Goal: Find specific page/section: Find specific page/section

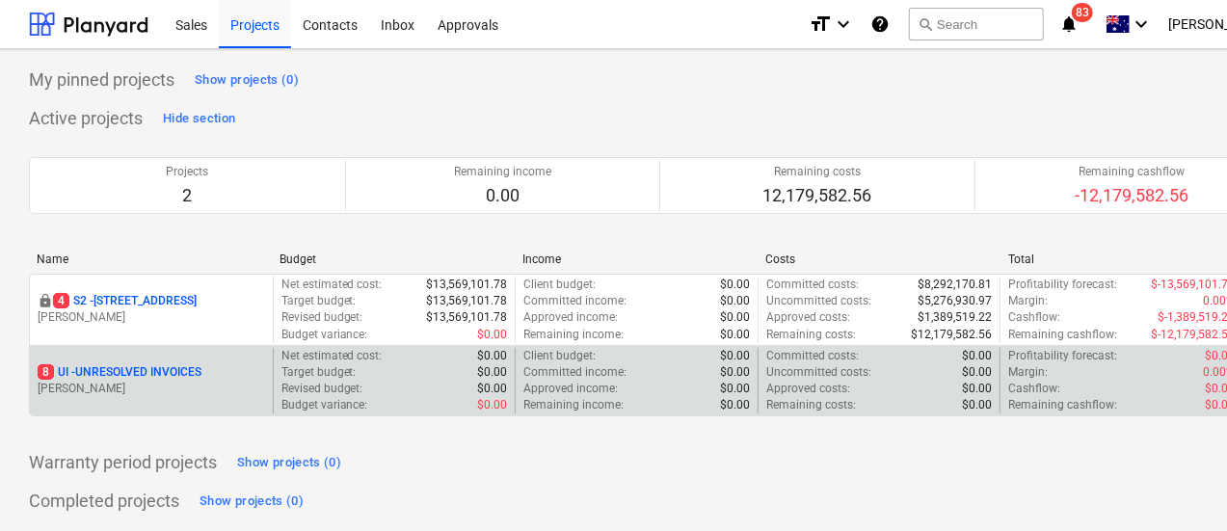
click at [159, 366] on p "8 UI - UNRESOLVED INVOICES" at bounding box center [120, 372] width 164 height 16
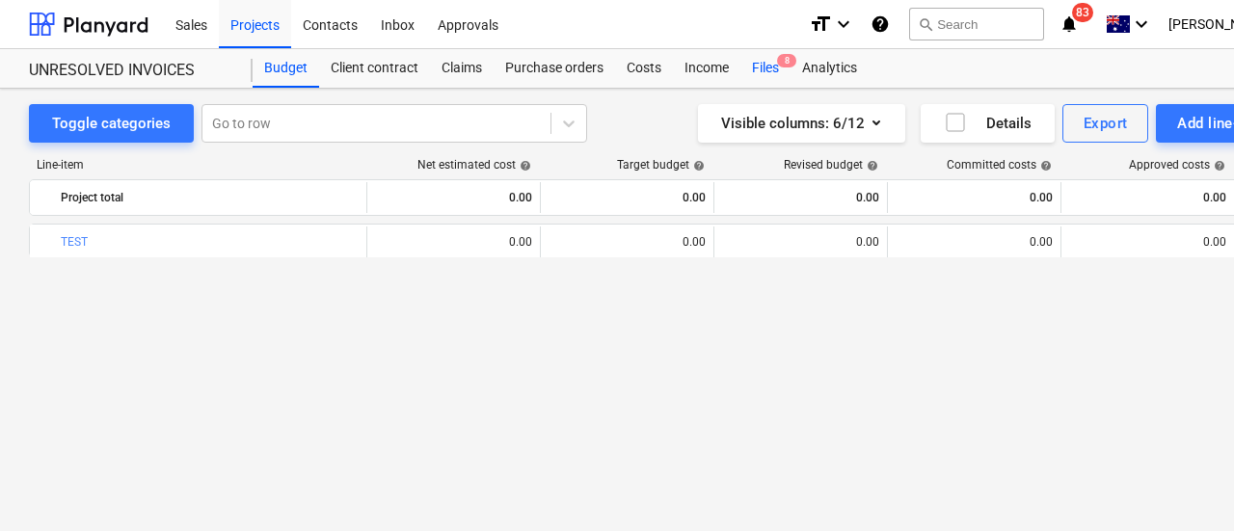
click at [774, 74] on div "Files 8" at bounding box center [765, 68] width 50 height 39
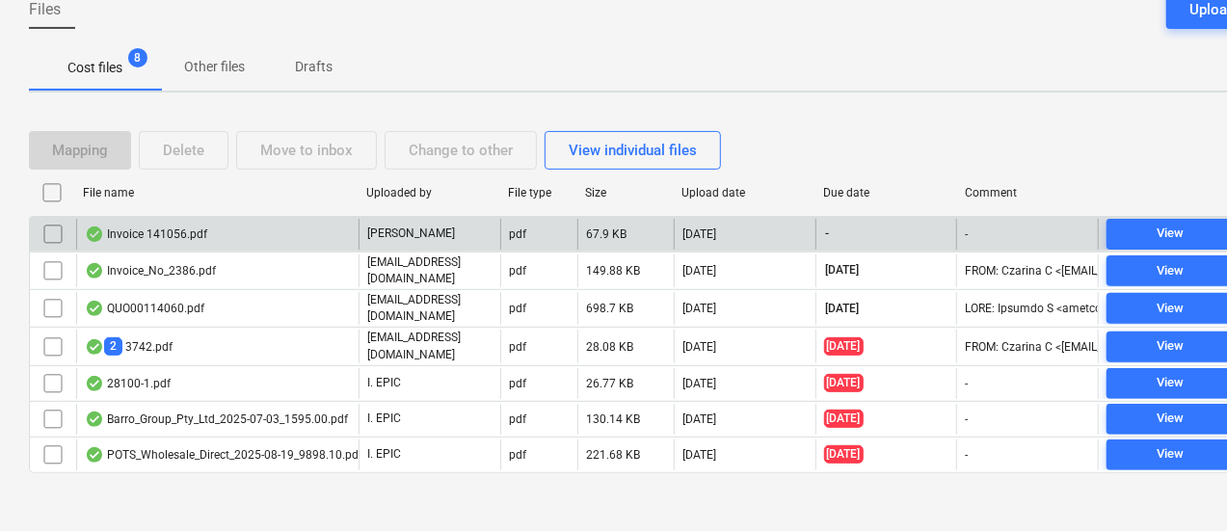
scroll to position [170, 0]
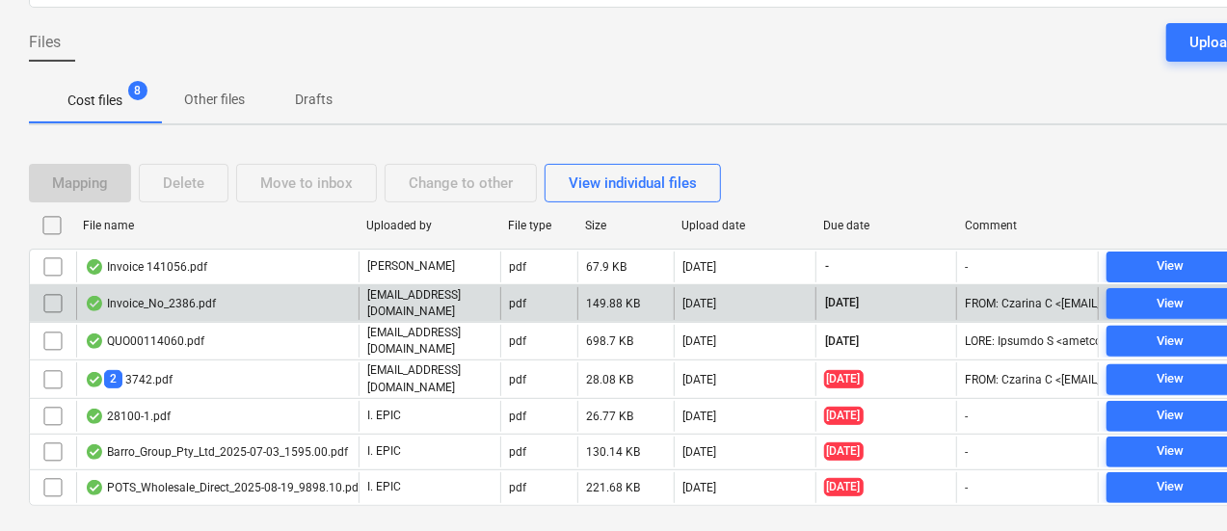
click at [241, 308] on div "Invoice_No_2386.pdf" at bounding box center [217, 303] width 282 height 33
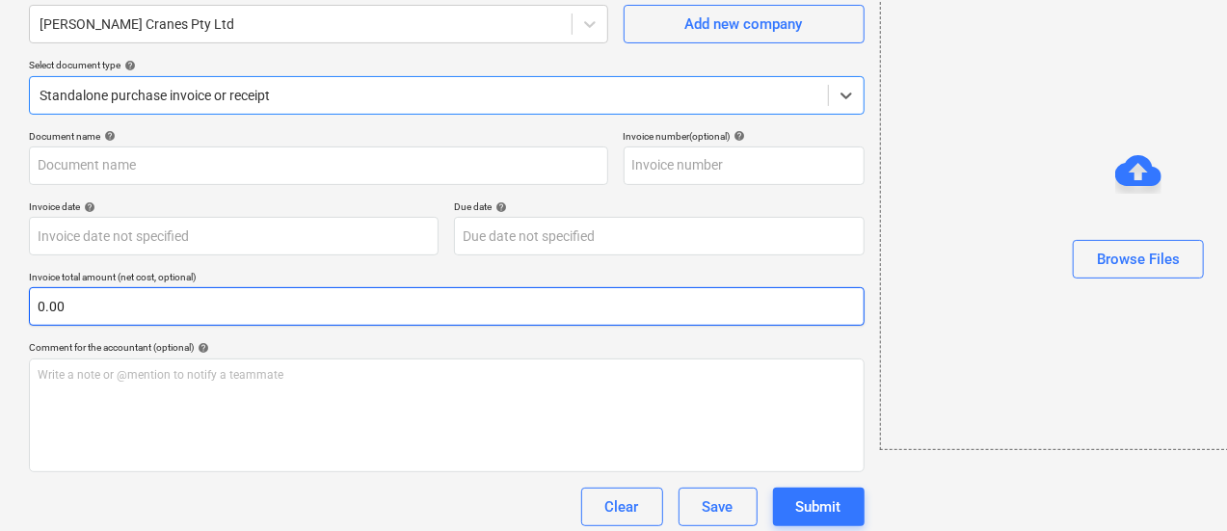
type input "2386"
type input "[DATE]"
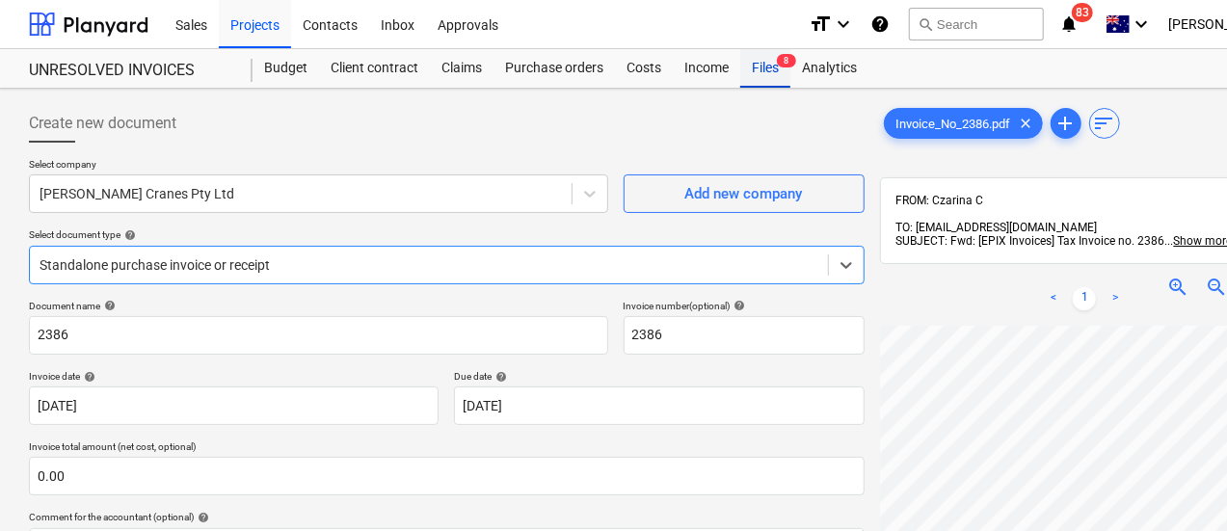
click at [775, 72] on div "Files 8" at bounding box center [765, 68] width 50 height 39
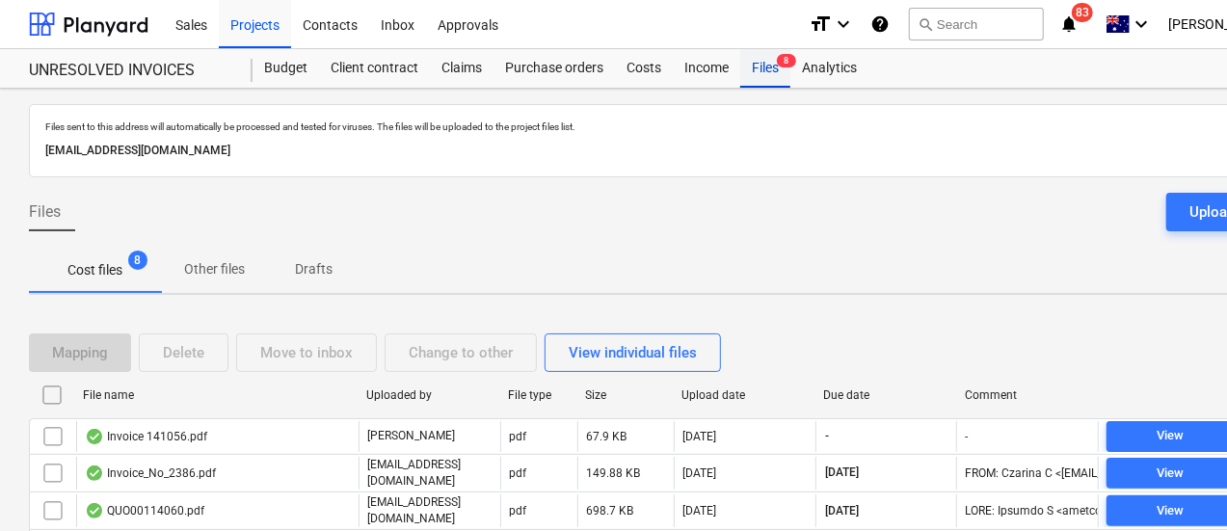
click at [761, 67] on div "Files 8" at bounding box center [765, 68] width 50 height 39
click at [110, 21] on div at bounding box center [89, 24] width 120 height 48
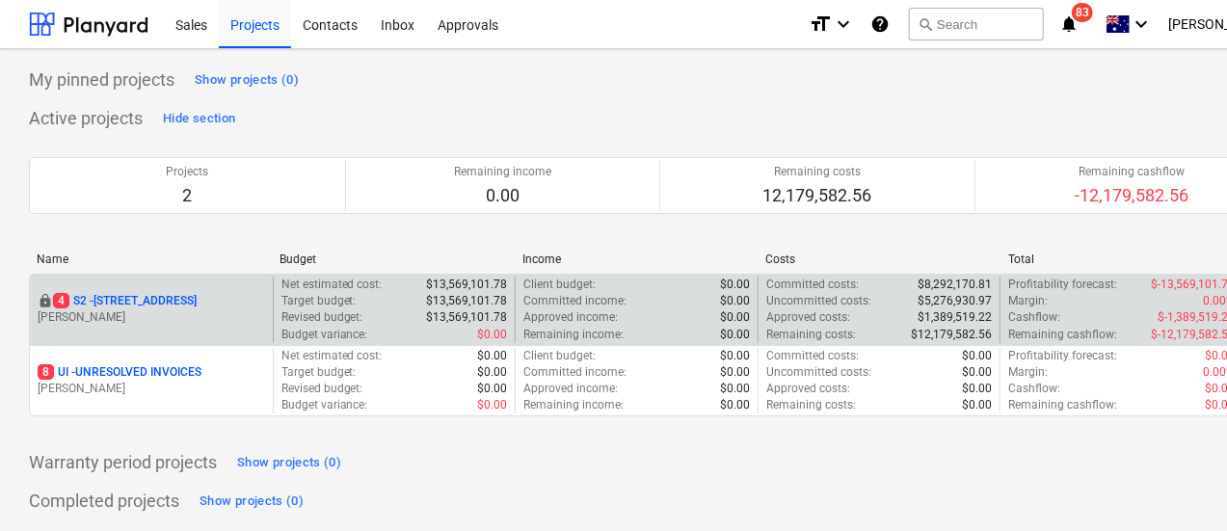
click at [122, 300] on p "[STREET_ADDRESS]" at bounding box center [125, 301] width 144 height 16
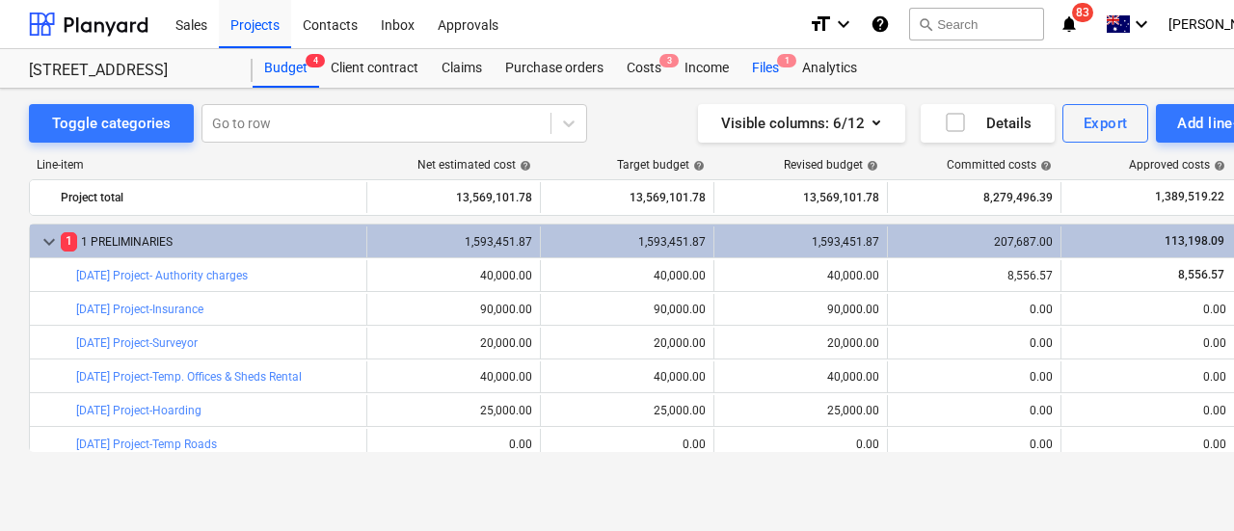
click at [781, 65] on span "1" at bounding box center [786, 60] width 19 height 13
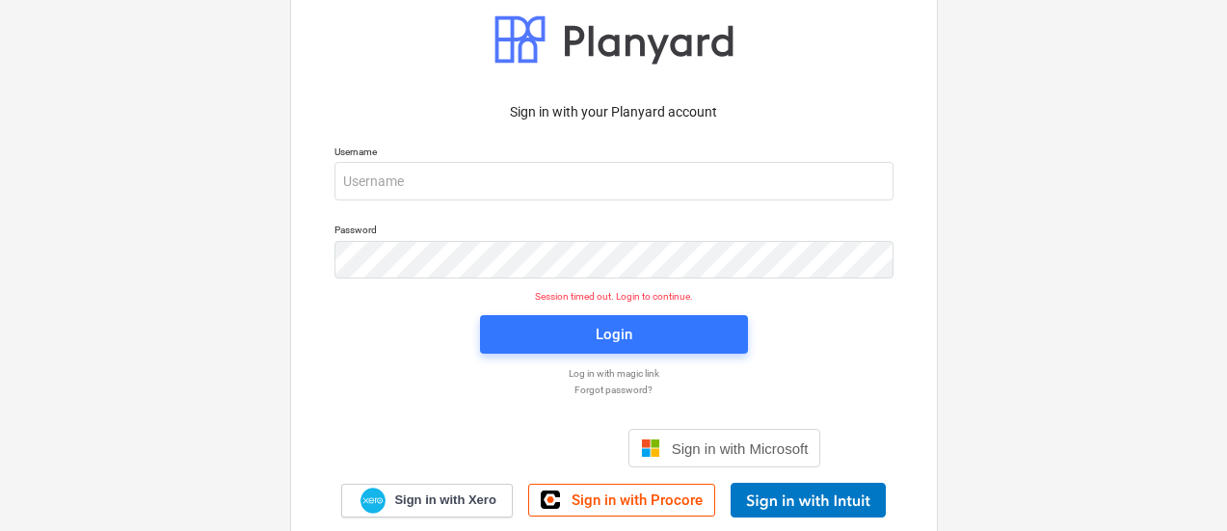
scroll to position [64, 0]
